Goal: Share content

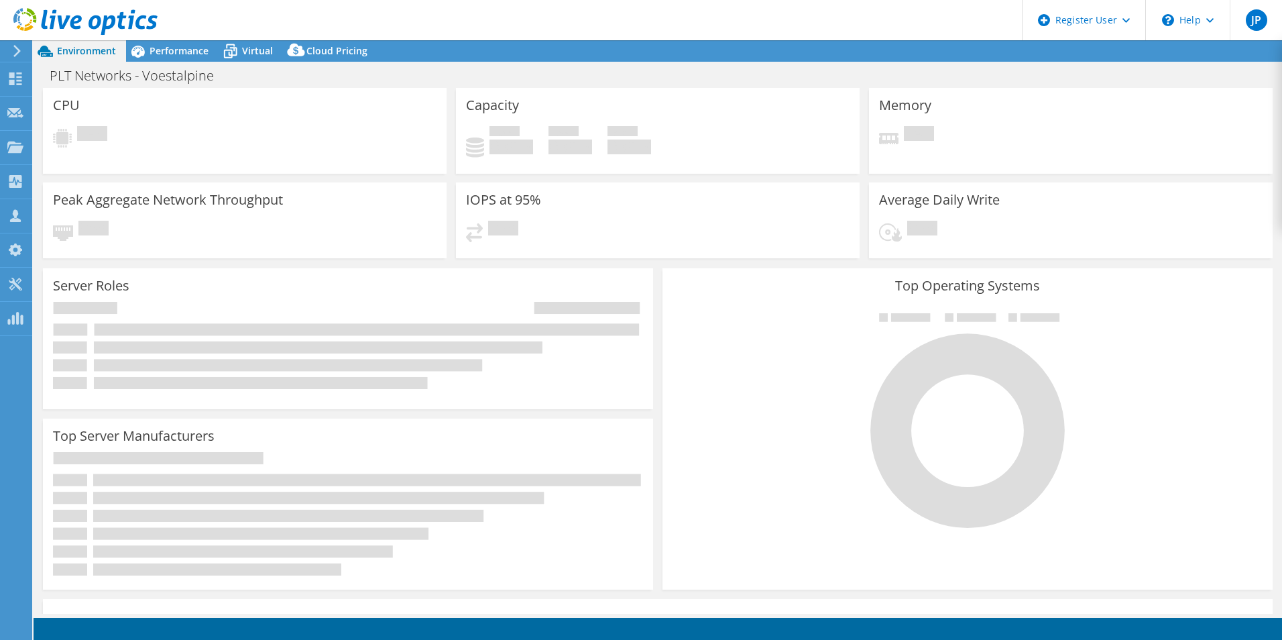
select select "USD"
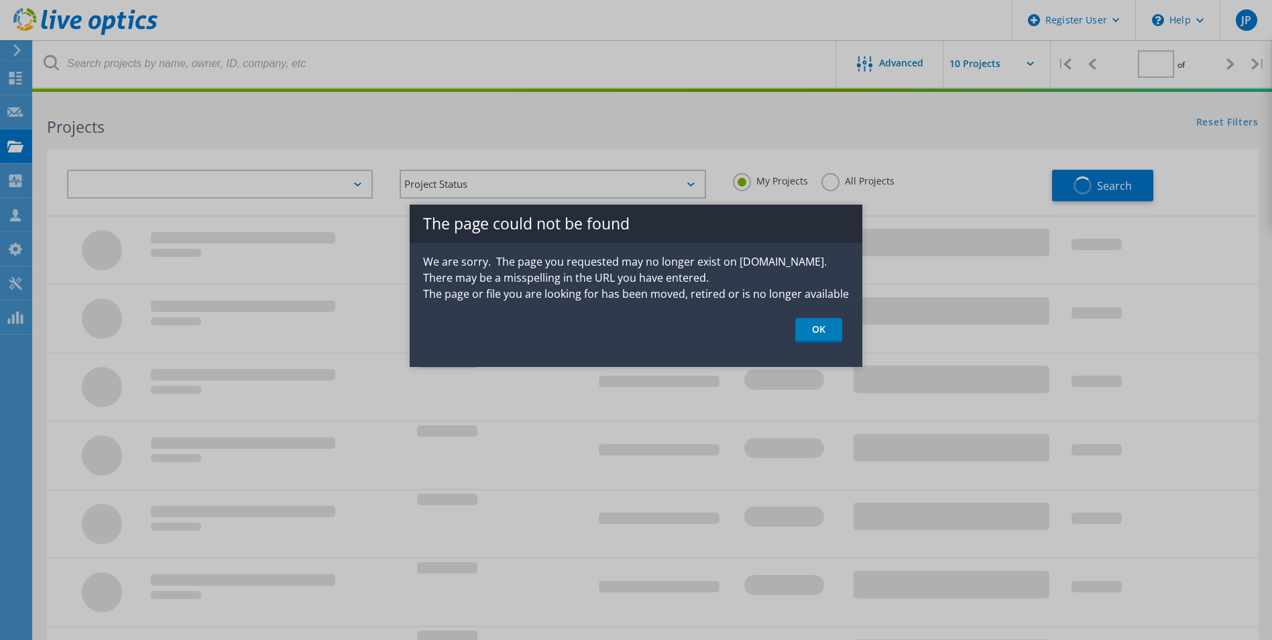
type input "1"
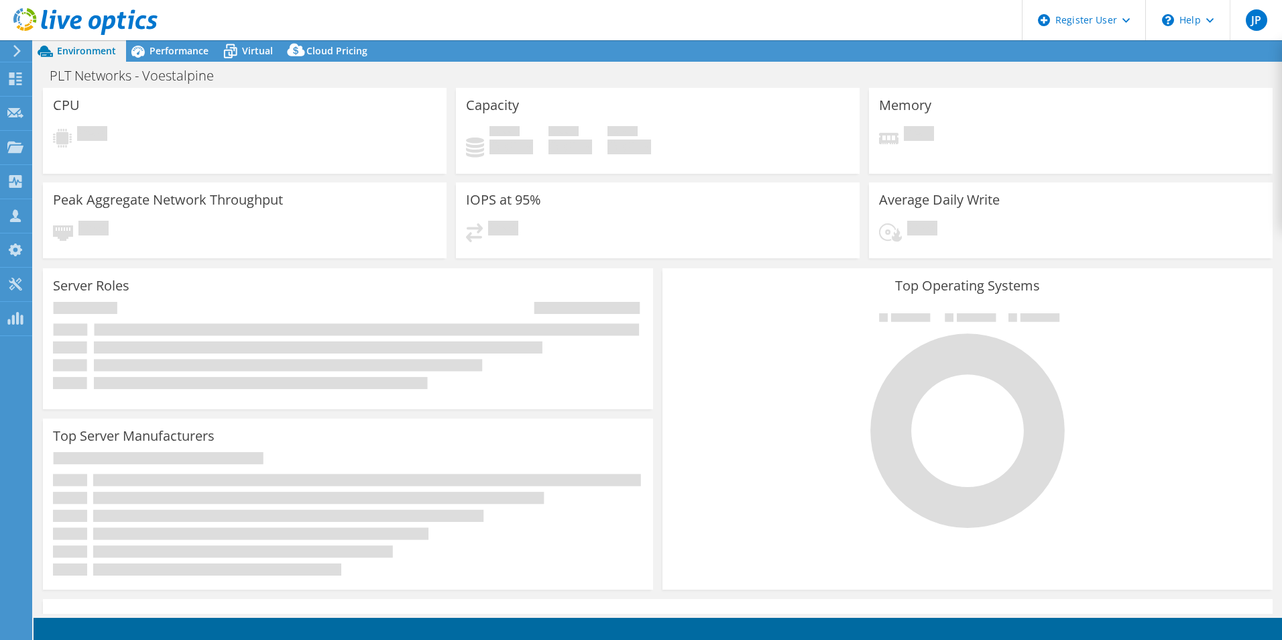
select select "USD"
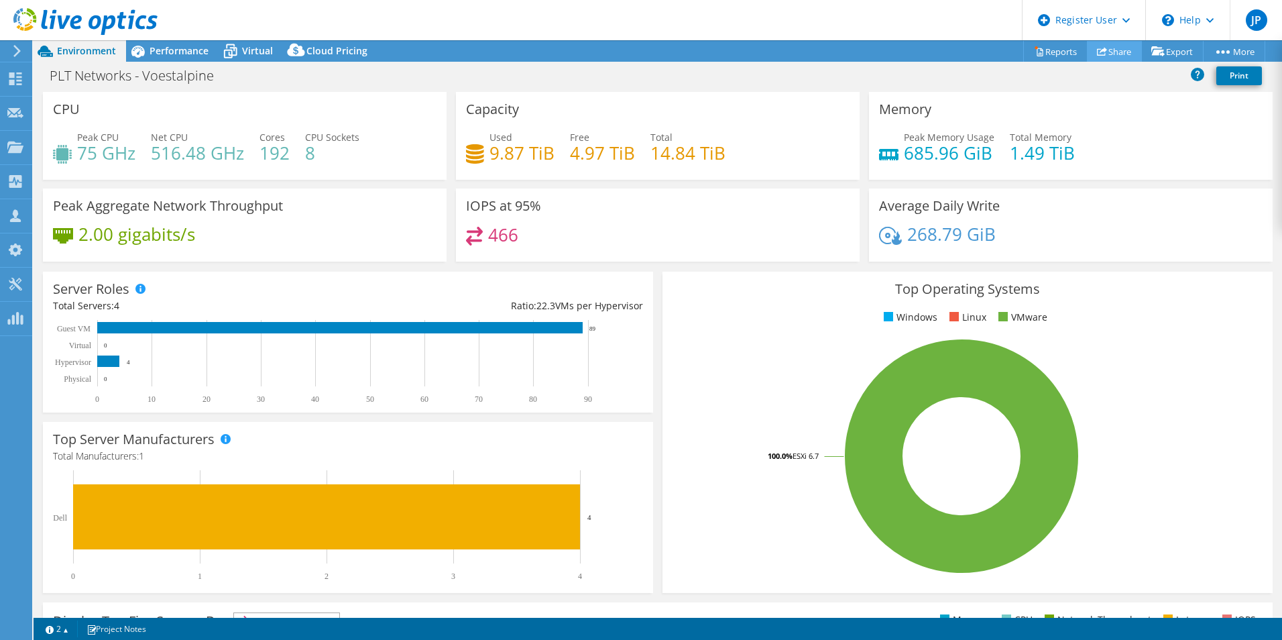
click at [1110, 52] on link "Share" at bounding box center [1114, 51] width 55 height 21
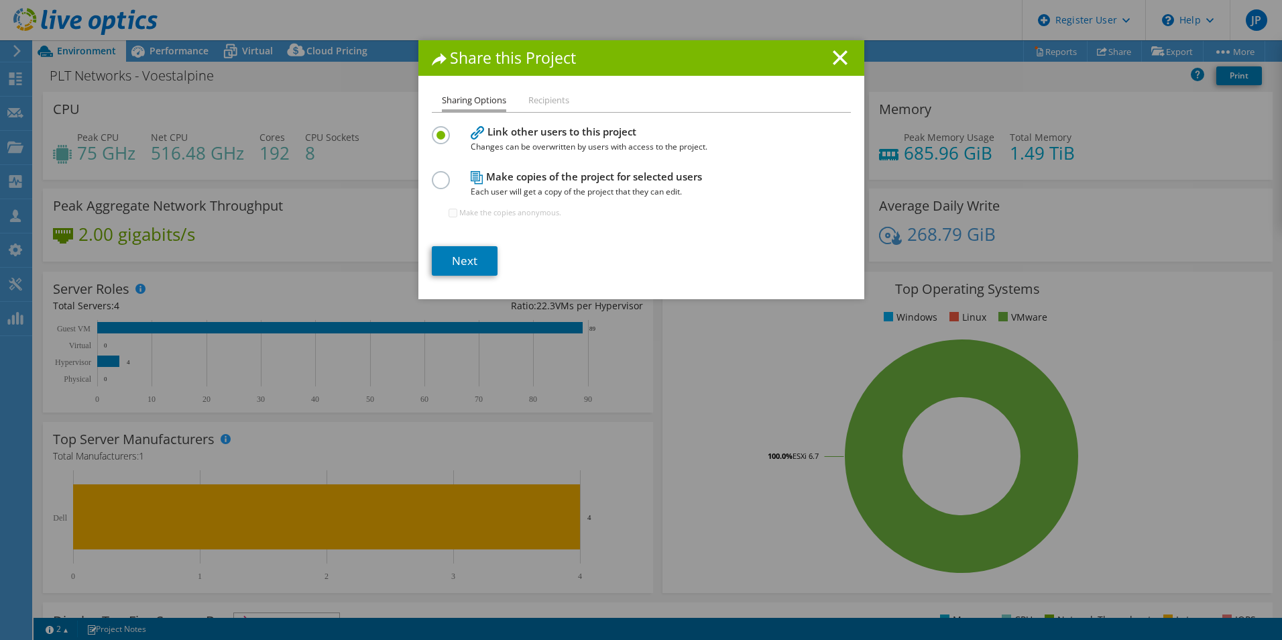
click at [435, 174] on label at bounding box center [443, 172] width 23 height 3
click at [0, 0] on input "radio" at bounding box center [0, 0] width 0 height 0
click at [449, 209] on input "Make the copies anonymous." at bounding box center [453, 213] width 9 height 9
click at [439, 129] on label at bounding box center [443, 127] width 23 height 3
click at [0, 0] on input "radio" at bounding box center [0, 0] width 0 height 0
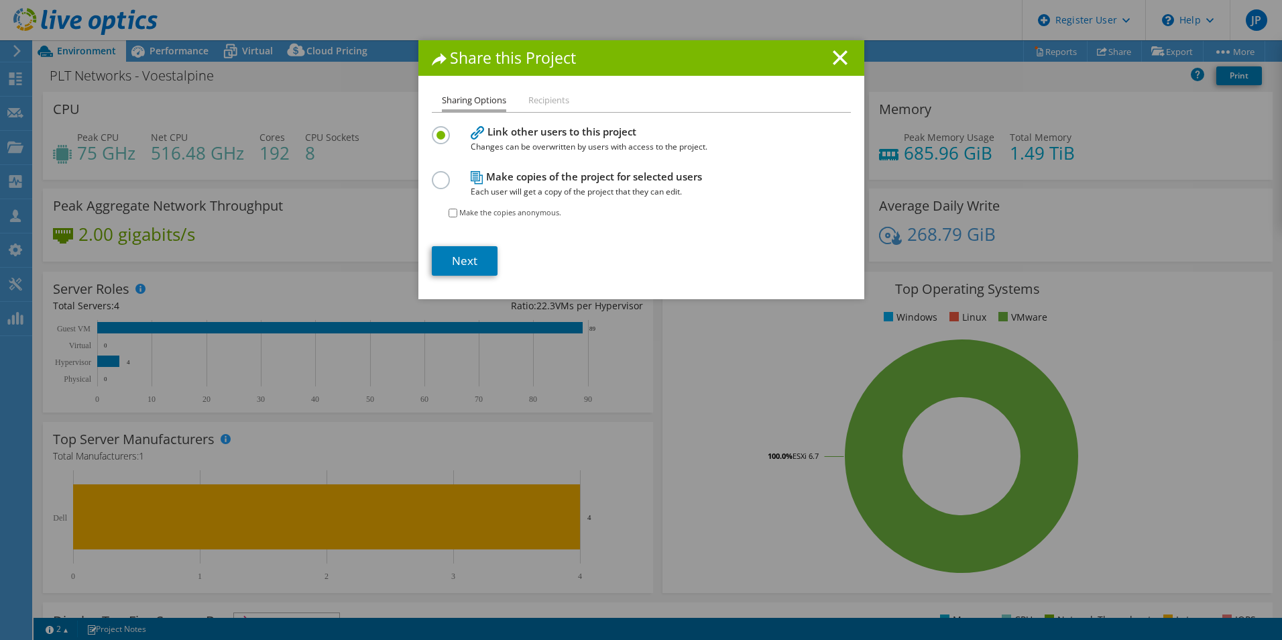
checkbox input "false"
click at [833, 55] on icon at bounding box center [840, 57] width 15 height 15
